Goal: Find specific page/section: Find specific page/section

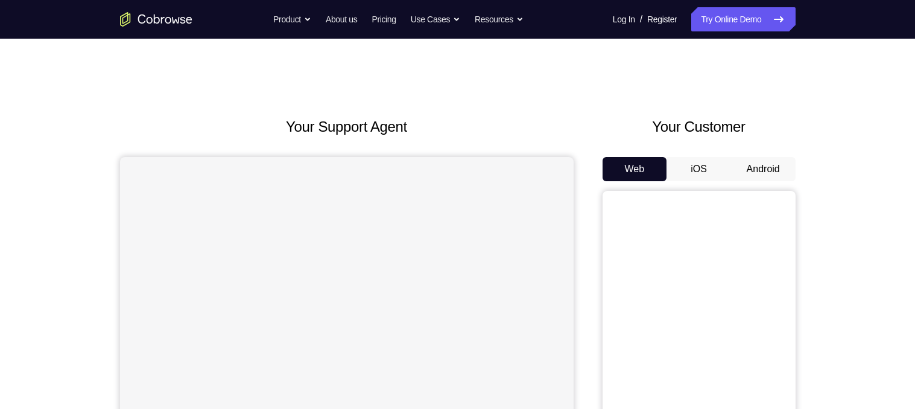
click at [772, 165] on button "Android" at bounding box center [763, 169] width 65 height 24
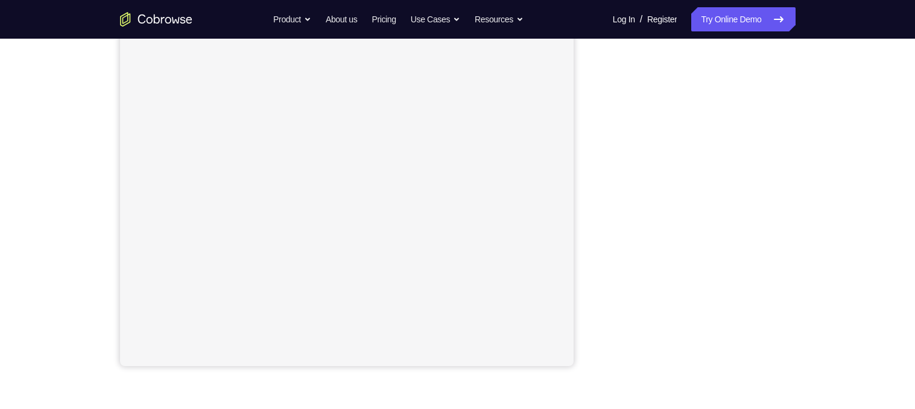
scroll to position [192, 0]
